Goal: Use online tool/utility: Utilize a website feature to perform a specific function

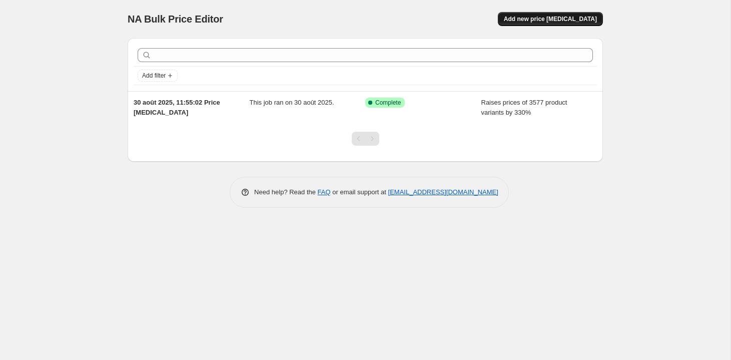
click at [540, 16] on span "Add new price change job" at bounding box center [550, 19] width 93 height 8
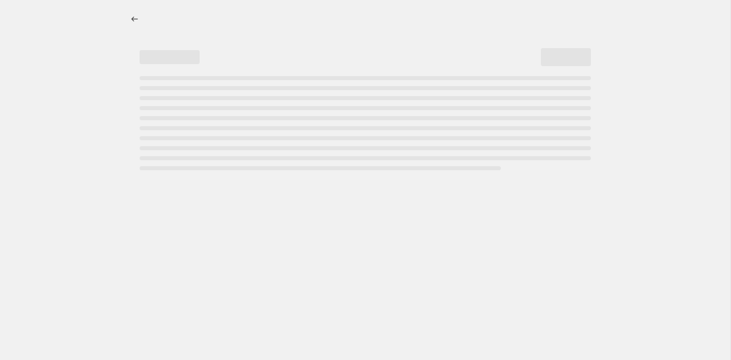
select select "percentage"
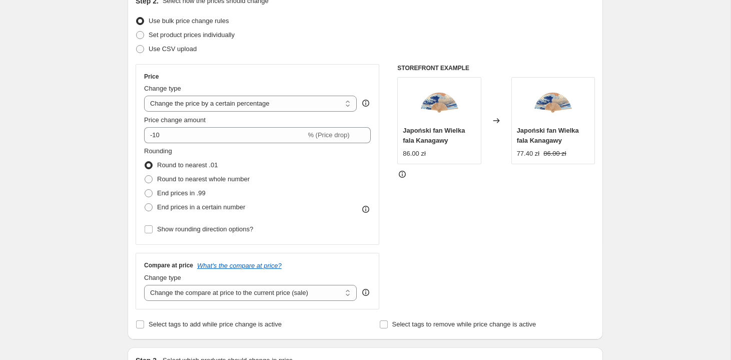
scroll to position [121, 0]
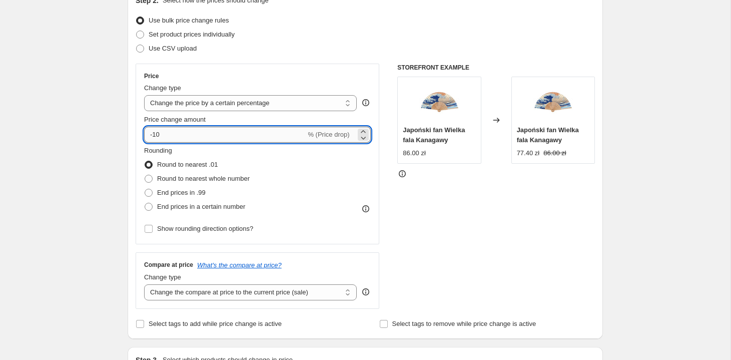
click at [218, 134] on input "-10" at bounding box center [225, 135] width 162 height 16
type input "-1"
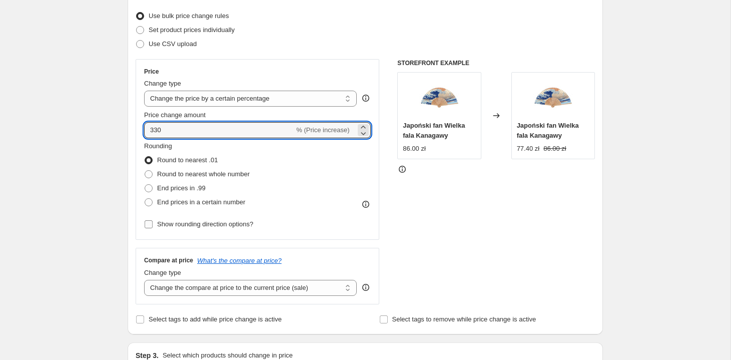
scroll to position [125, 0]
type input "330"
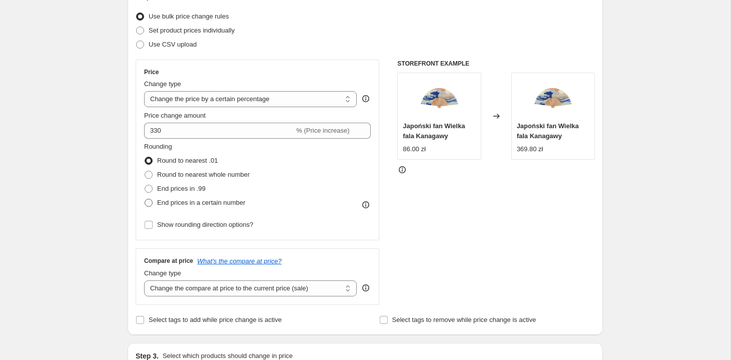
click at [203, 202] on span "End prices in a certain number" at bounding box center [201, 203] width 88 height 8
click at [145, 199] on input "End prices in a certain number" at bounding box center [145, 199] width 1 height 1
radio input "true"
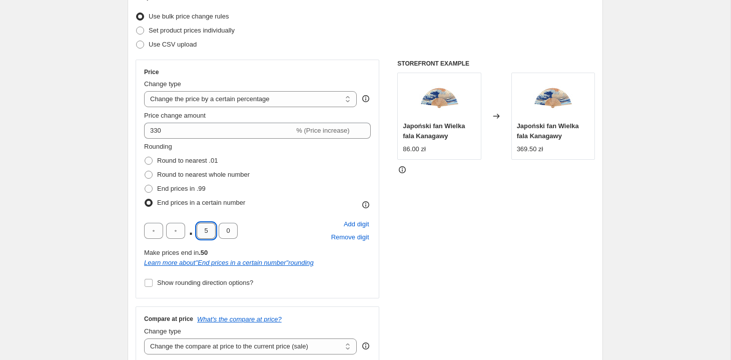
click at [210, 233] on input "5" at bounding box center [206, 231] width 19 height 16
type input "0"
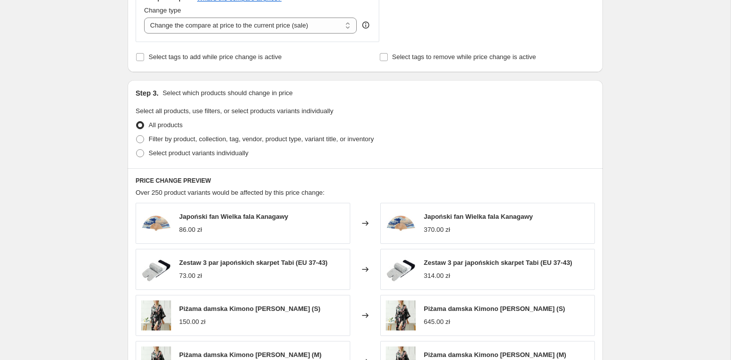
scroll to position [446, 0]
click at [225, 139] on span "Filter by product, collection, tag, vendor, product type, variant title, or inv…" at bounding box center [261, 139] width 225 height 8
click at [137, 135] on input "Filter by product, collection, tag, vendor, product type, variant title, or inv…" at bounding box center [136, 135] width 1 height 1
radio input "true"
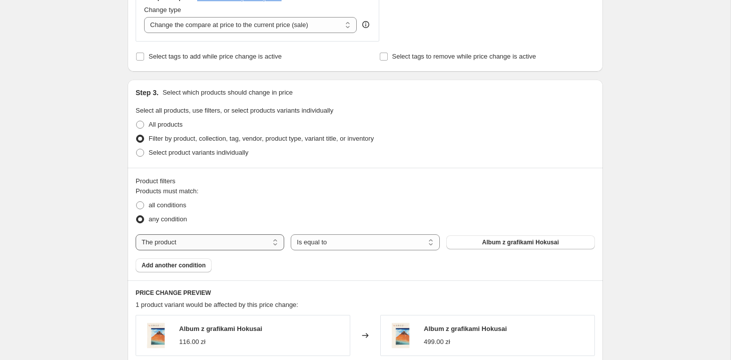
click at [232, 244] on select "The product The product's collection The product's tag The product's vendor The…" at bounding box center [210, 242] width 149 height 16
select select "product_status"
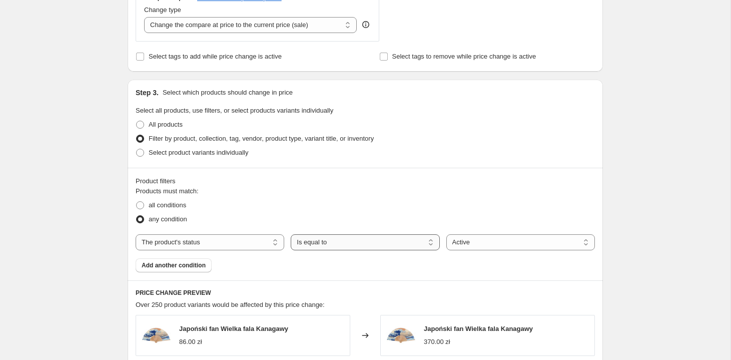
click at [383, 242] on select "Is equal to Is not equal to" at bounding box center [365, 242] width 149 height 16
click at [502, 241] on select "Active Draft Archived" at bounding box center [520, 242] width 149 height 16
select select "draft"
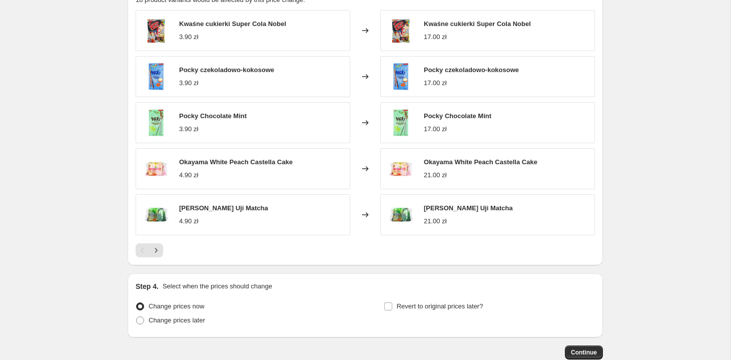
scroll to position [754, 0]
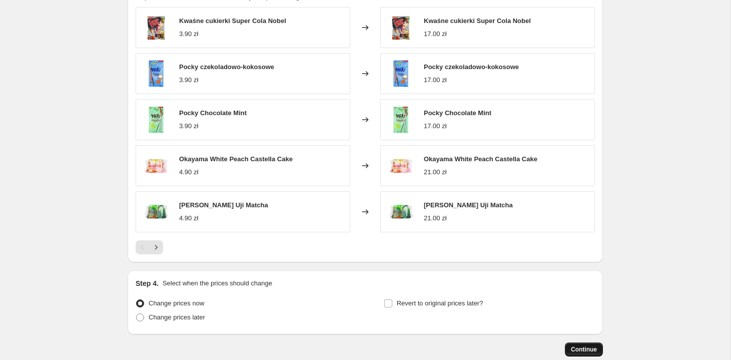
click at [586, 350] on span "Continue" at bounding box center [584, 349] width 26 height 8
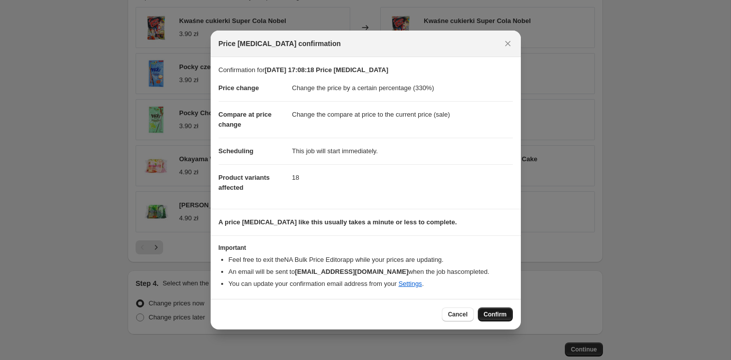
click at [500, 314] on span "Confirm" at bounding box center [495, 314] width 23 height 8
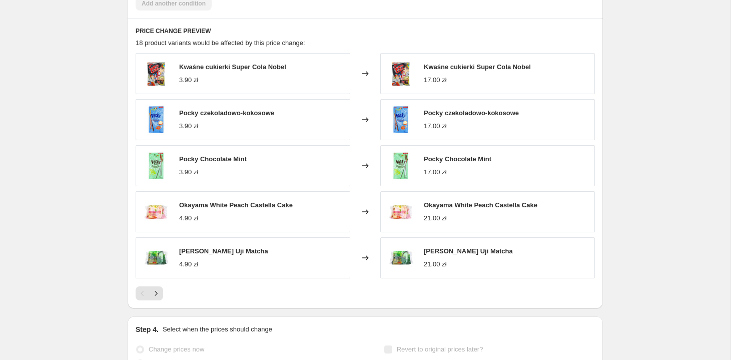
scroll to position [780, 0]
